Goal: Task Accomplishment & Management: Use online tool/utility

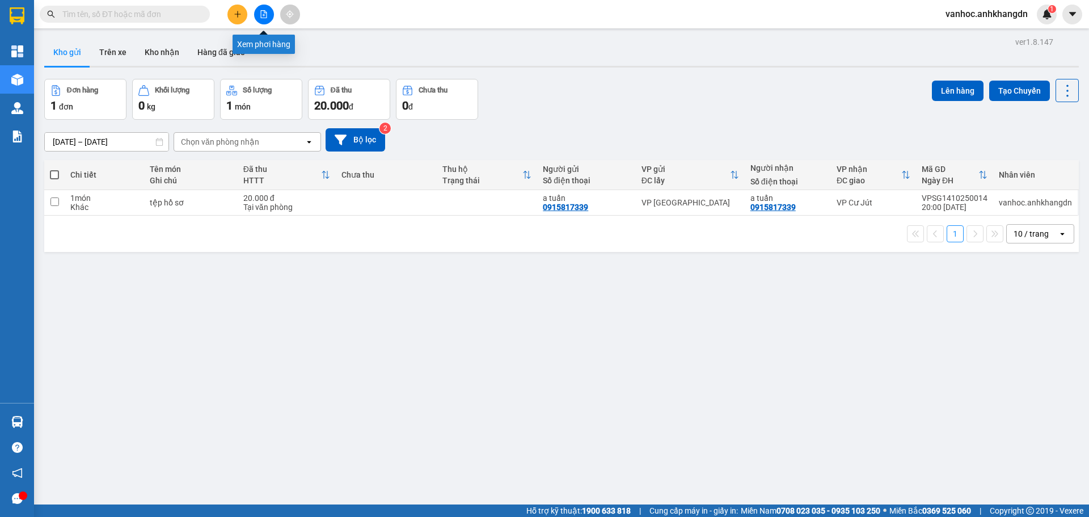
click at [263, 15] on icon "file-add" at bounding box center [264, 14] width 8 height 8
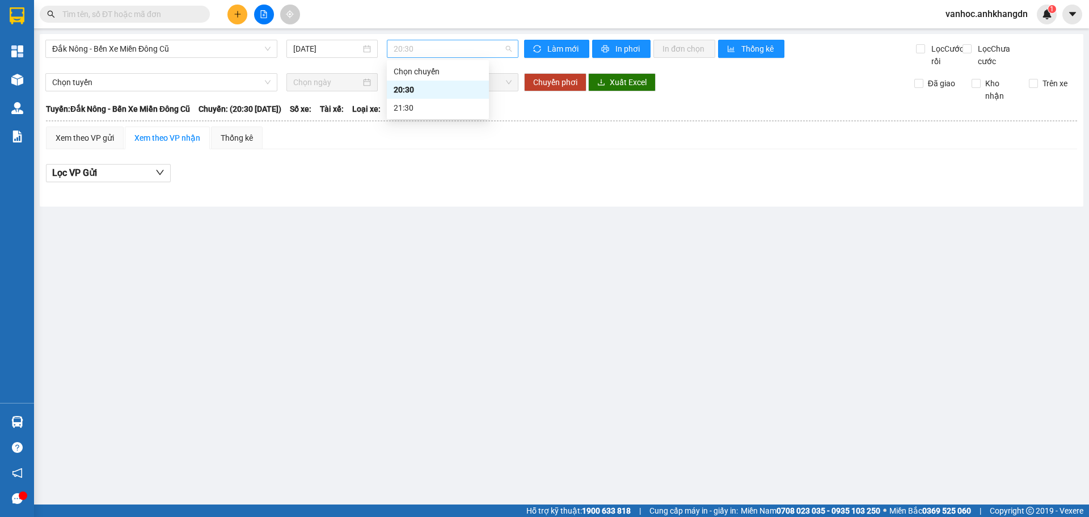
click at [444, 53] on span "20:30" at bounding box center [453, 48] width 118 height 17
click at [409, 113] on div "21:30" at bounding box center [438, 108] width 88 height 12
click at [341, 41] on div "15/10/2025" at bounding box center [331, 49] width 91 height 18
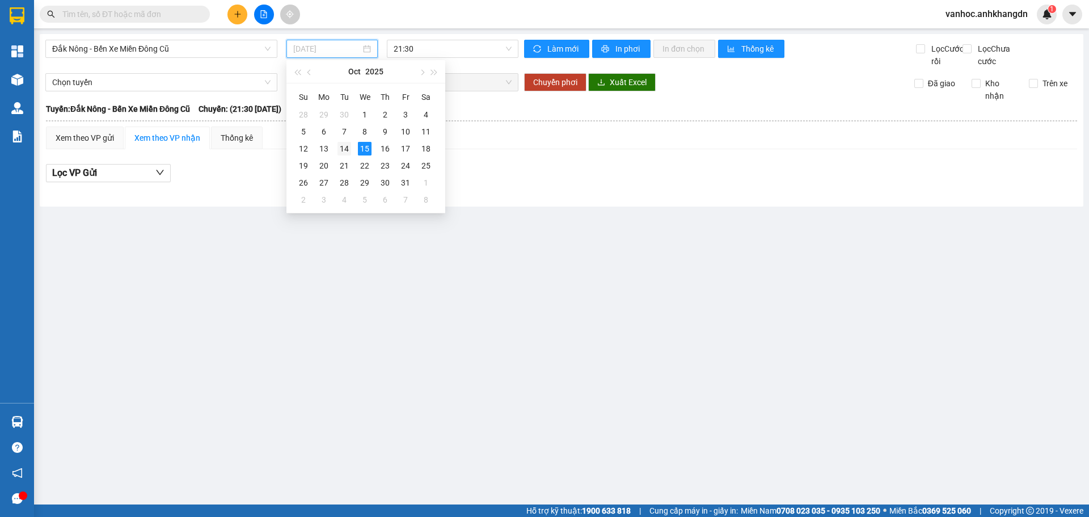
click at [347, 145] on div "14" at bounding box center [344, 149] width 14 height 14
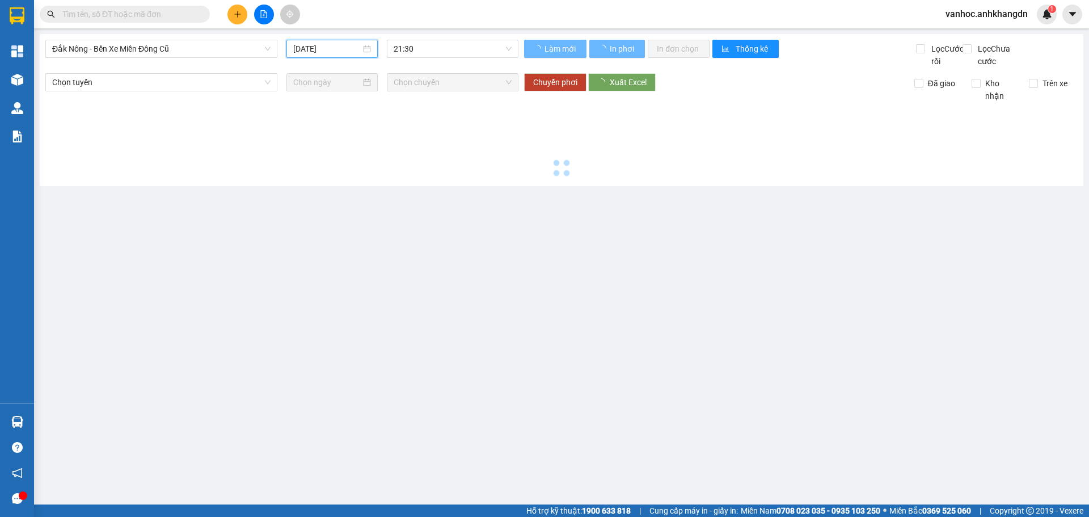
type input "14/10/2025"
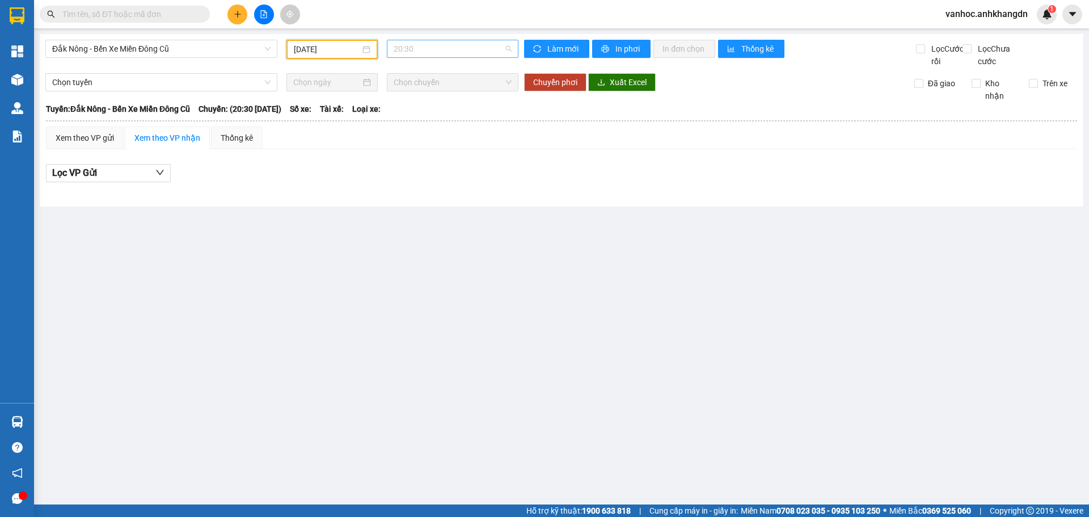
click at [448, 47] on span "20:30" at bounding box center [453, 48] width 118 height 17
click at [436, 110] on div "21:30 - 74F-005.97" at bounding box center [438, 108] width 88 height 12
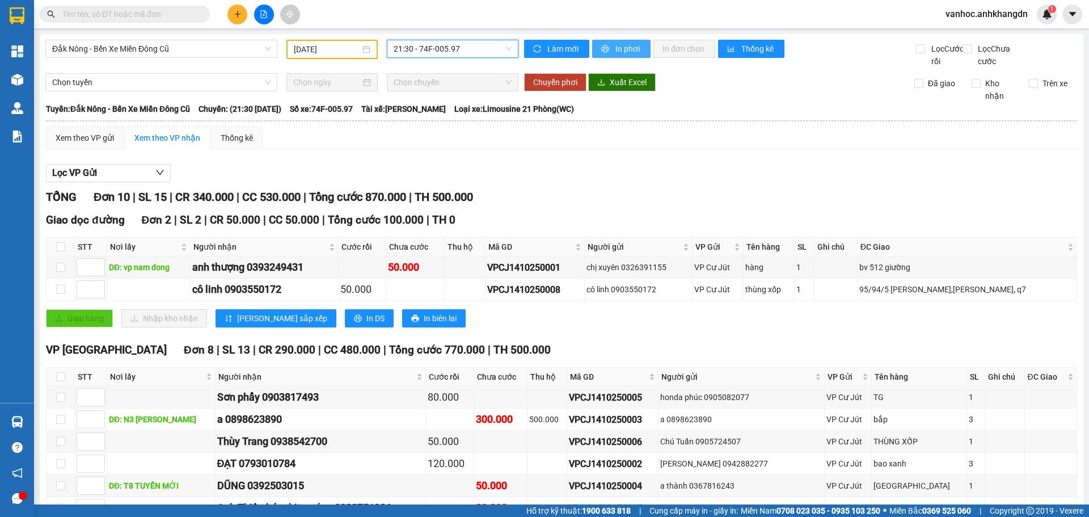
click at [619, 47] on span "In phơi" at bounding box center [628, 49] width 26 height 12
